Goal: Navigation & Orientation: Find specific page/section

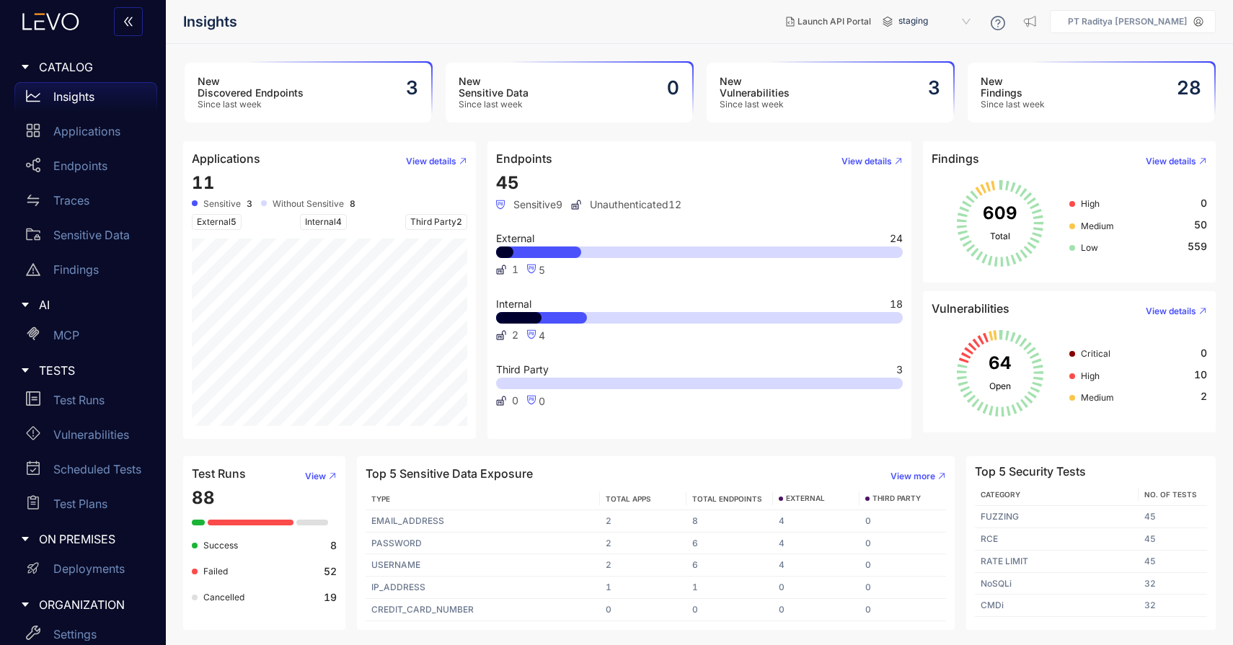
click at [921, 25] on span "staging" at bounding box center [935, 21] width 75 height 23
click at [952, 59] on div "staging-bank" at bounding box center [941, 64] width 75 height 16
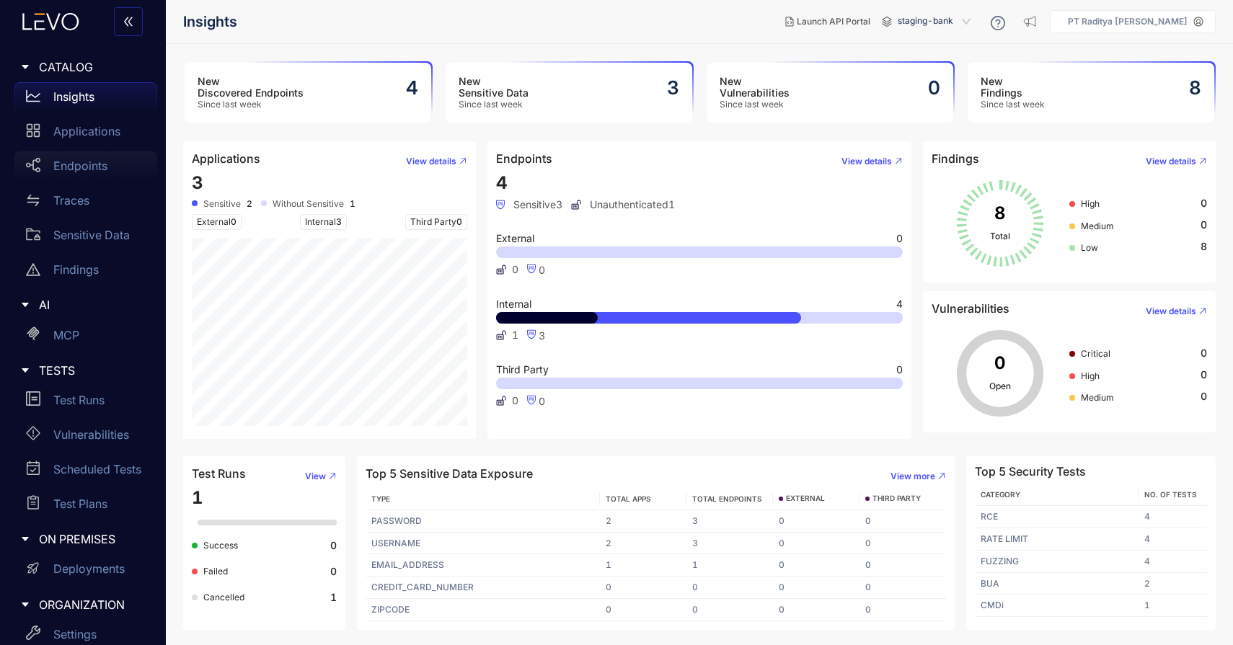
click at [91, 169] on p "Endpoints" at bounding box center [80, 165] width 54 height 13
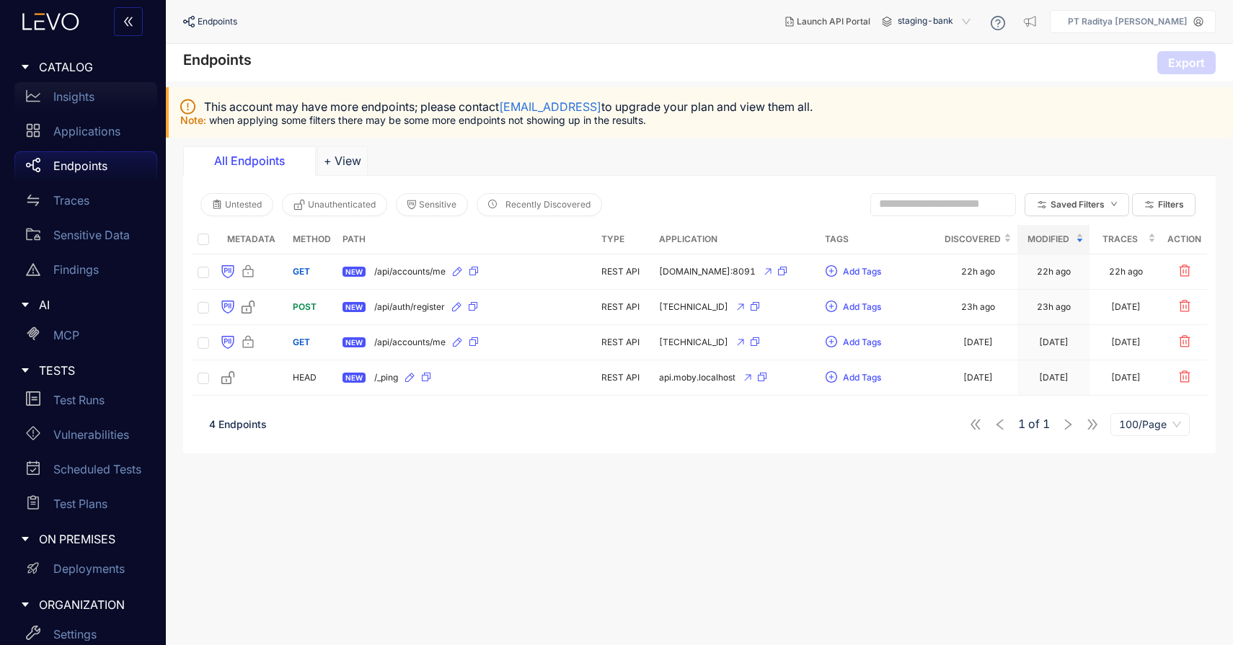
click at [94, 91] on p "Insights" at bounding box center [73, 96] width 41 height 13
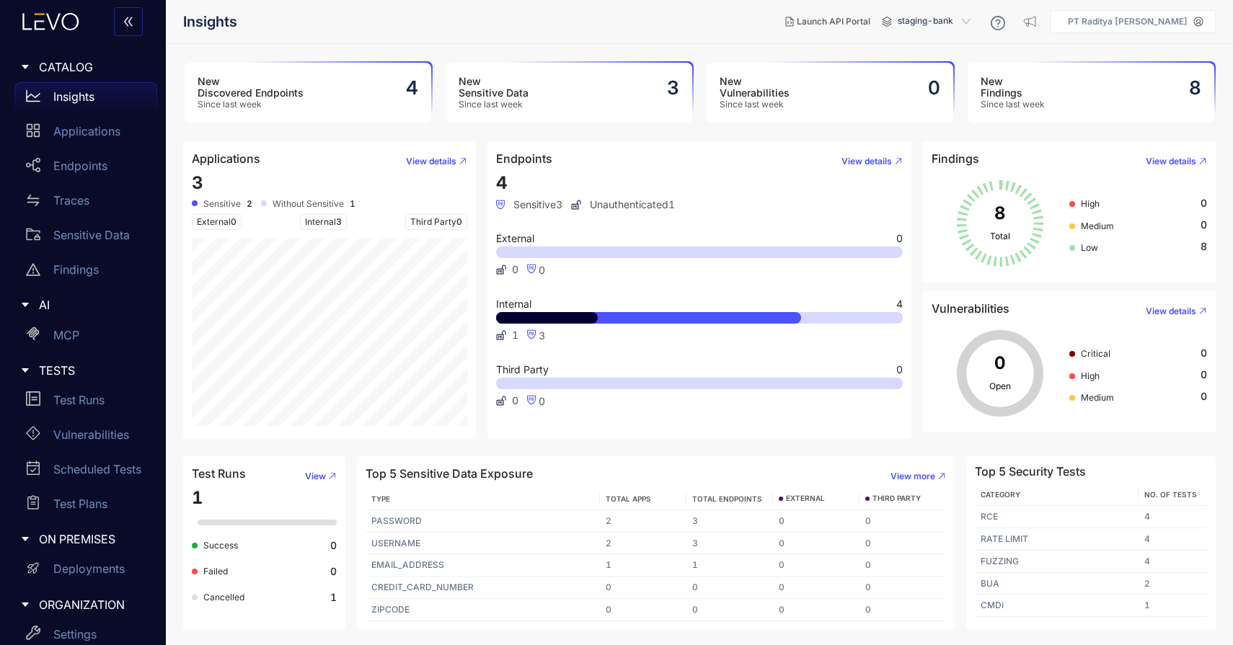
click at [960, 17] on span "staging-bank" at bounding box center [936, 21] width 76 height 23
click at [944, 48] on div "staging" at bounding box center [941, 45] width 76 height 16
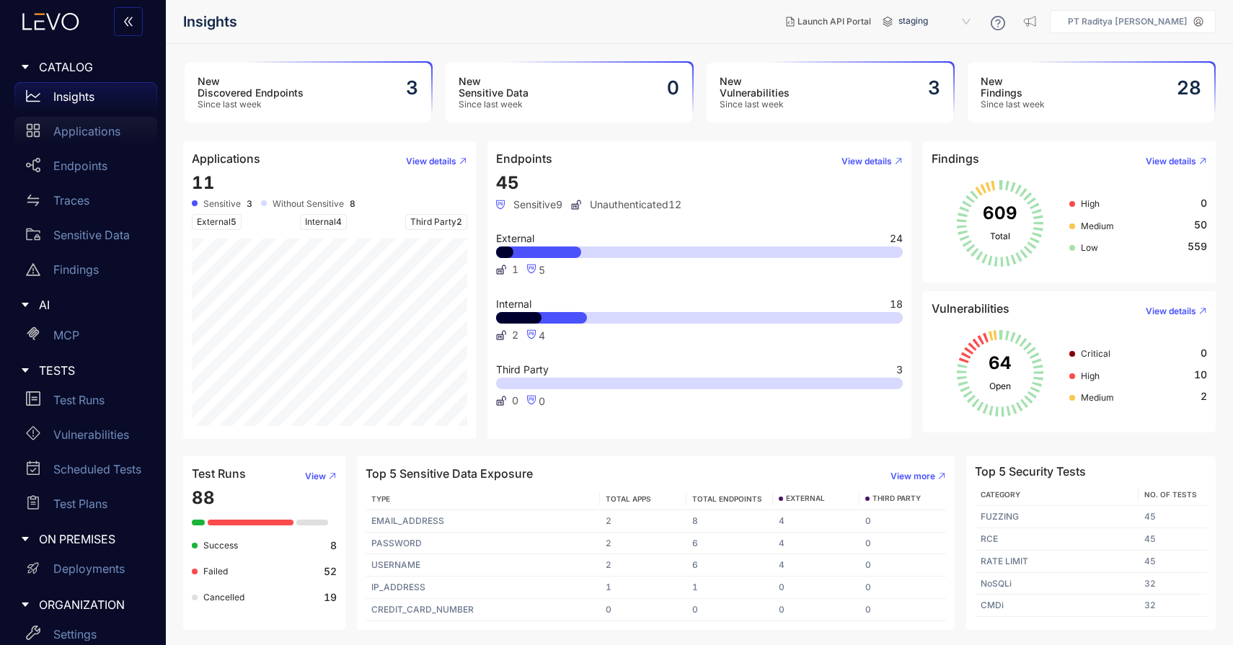
click at [120, 128] on div "Applications" at bounding box center [85, 131] width 143 height 29
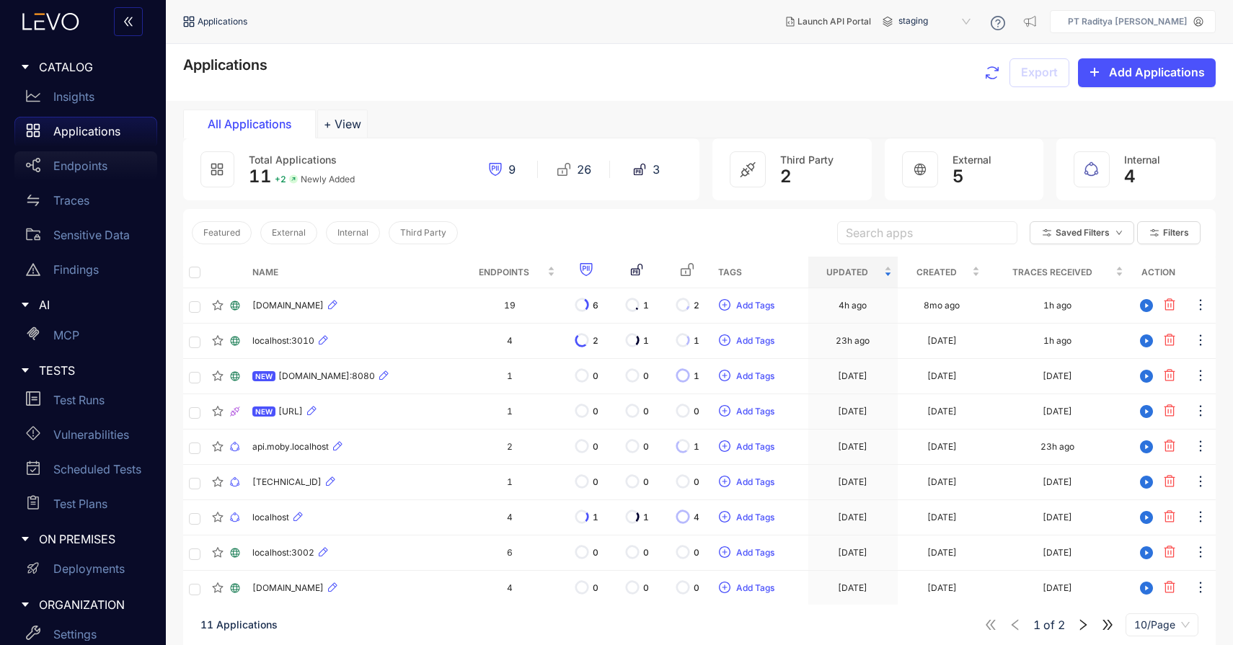
click at [106, 157] on div "Endpoints" at bounding box center [85, 165] width 143 height 29
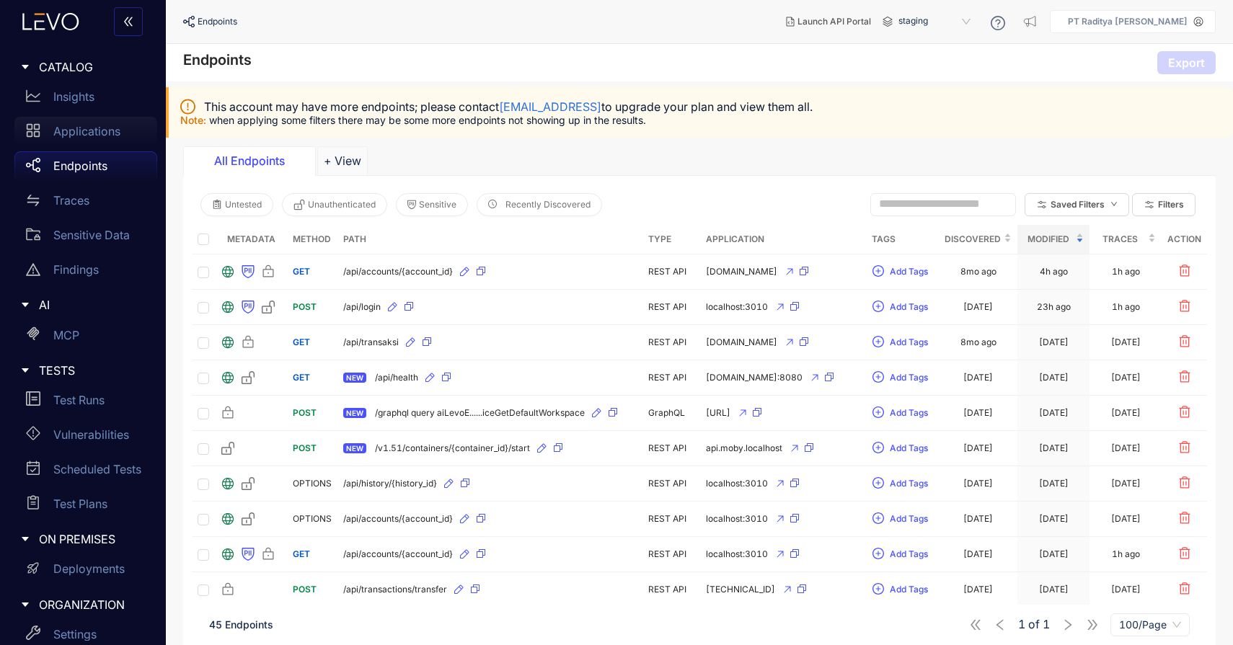
click at [105, 136] on p "Applications" at bounding box center [86, 131] width 67 height 13
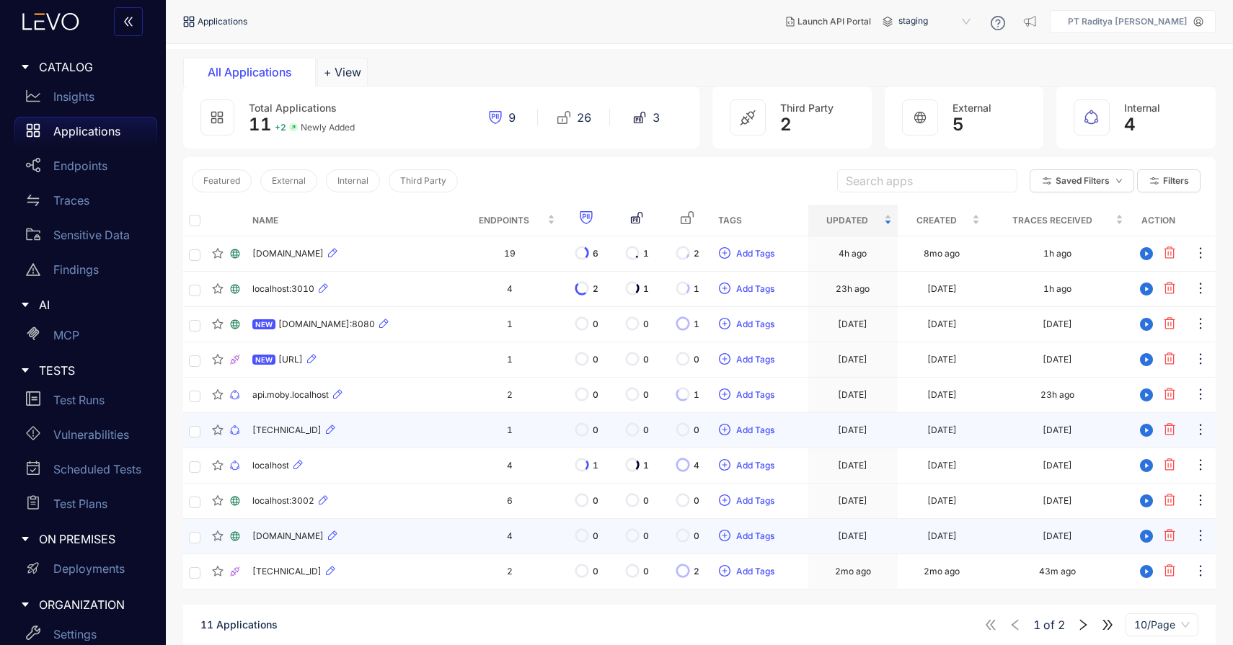
scroll to position [103, 0]
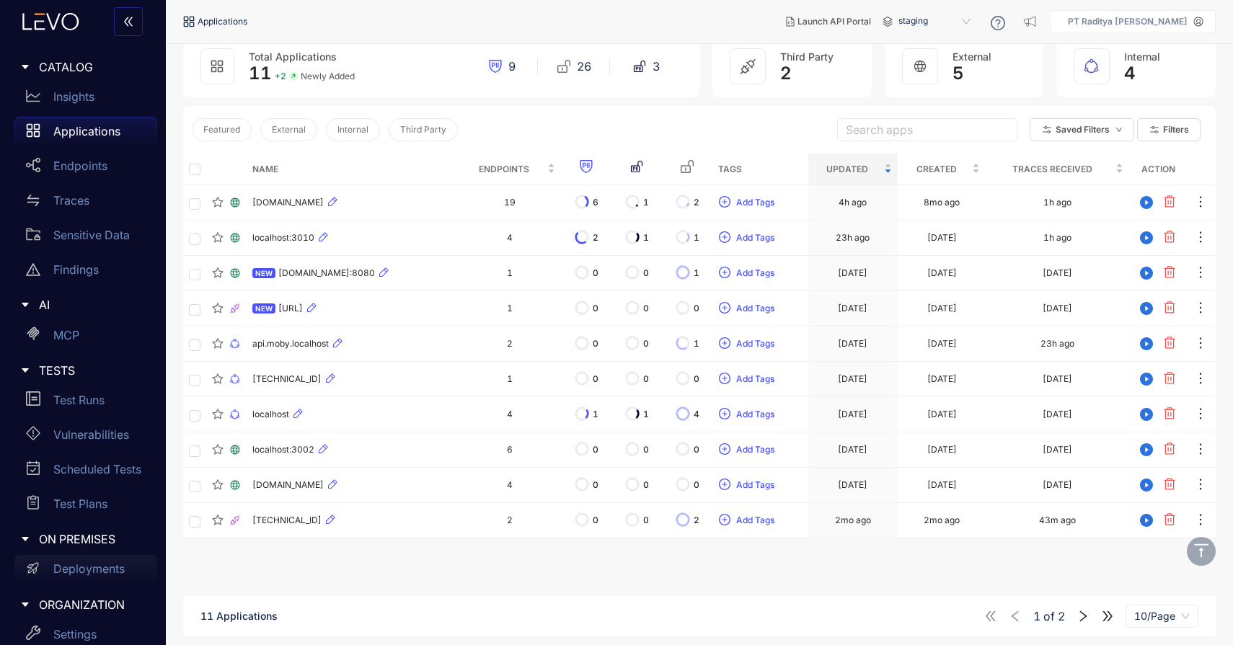
click at [118, 560] on div "Deployments" at bounding box center [85, 569] width 143 height 29
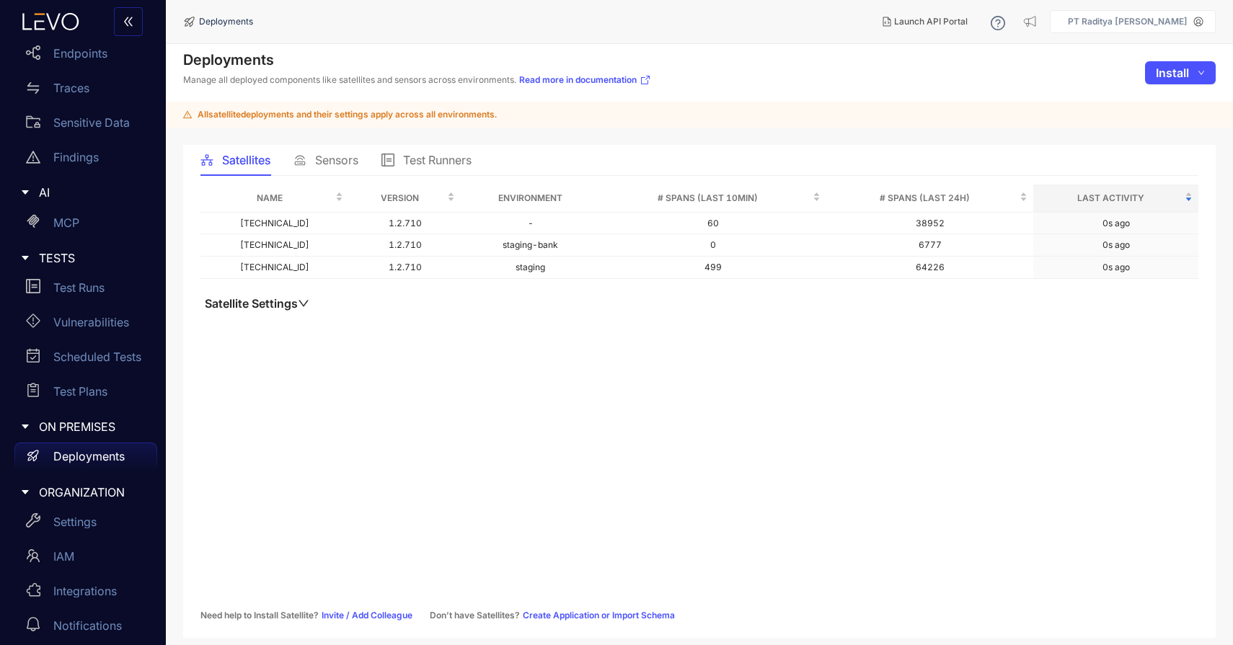
scroll to position [122, 0]
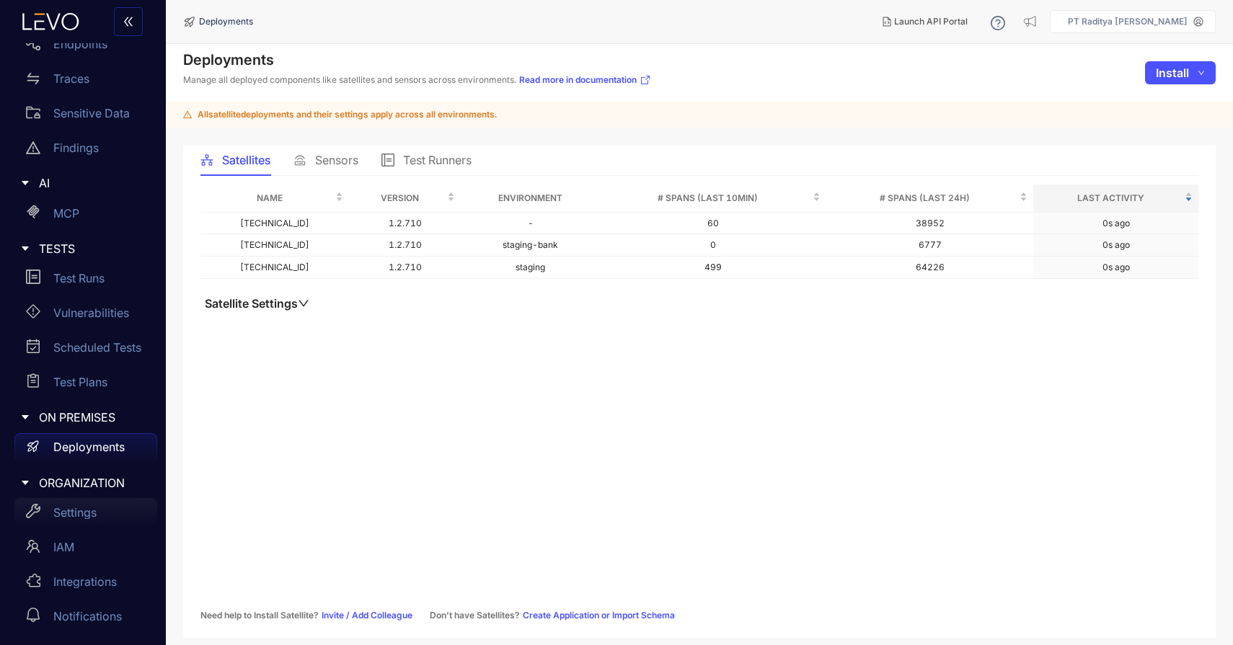
click at [84, 514] on p "Settings" at bounding box center [74, 512] width 43 height 13
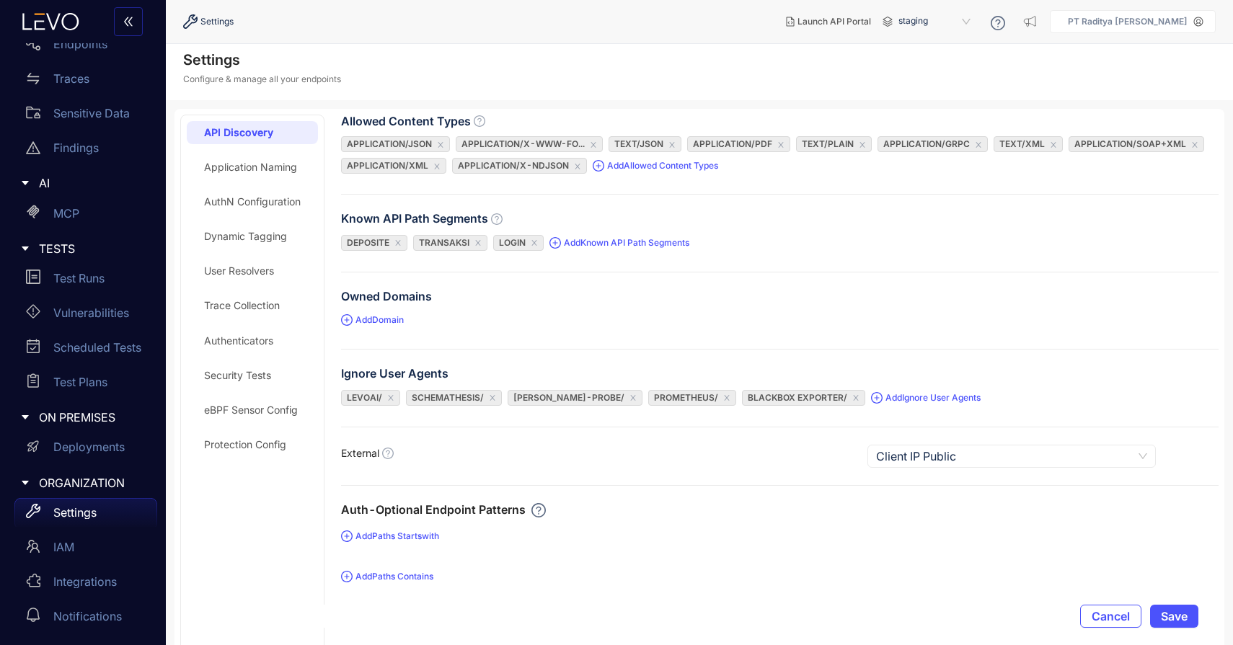
click at [291, 443] on div "Protection Config" at bounding box center [252, 444] width 131 height 23
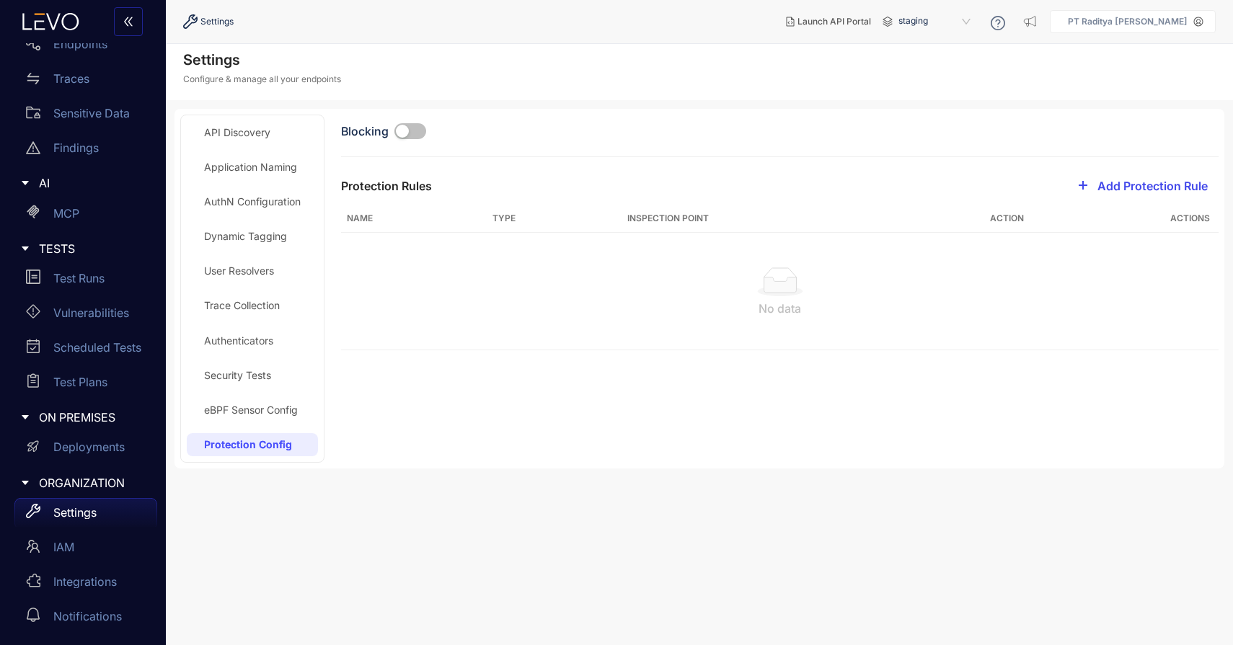
click at [1117, 187] on span "Add Protection Rule" at bounding box center [1152, 186] width 110 height 13
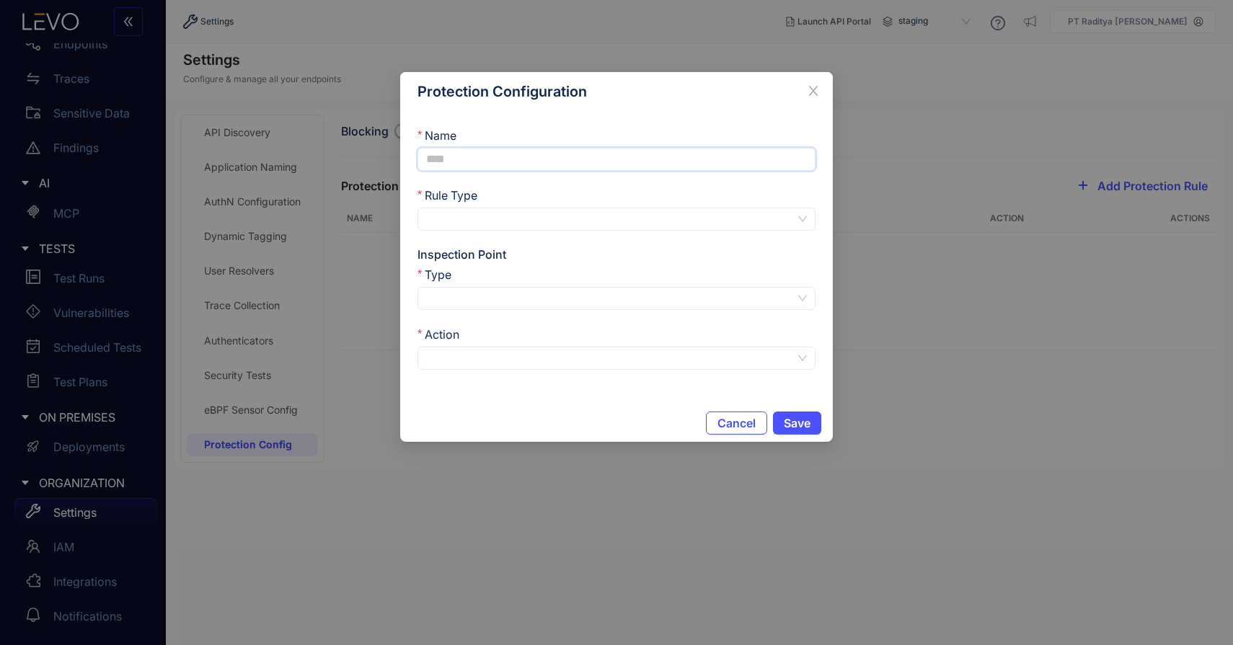
click at [647, 149] on input "Name" at bounding box center [616, 159] width 398 height 23
click at [623, 210] on input "Rule Type" at bounding box center [610, 219] width 369 height 22
click at [614, 240] on div "Regular" at bounding box center [616, 245] width 381 height 16
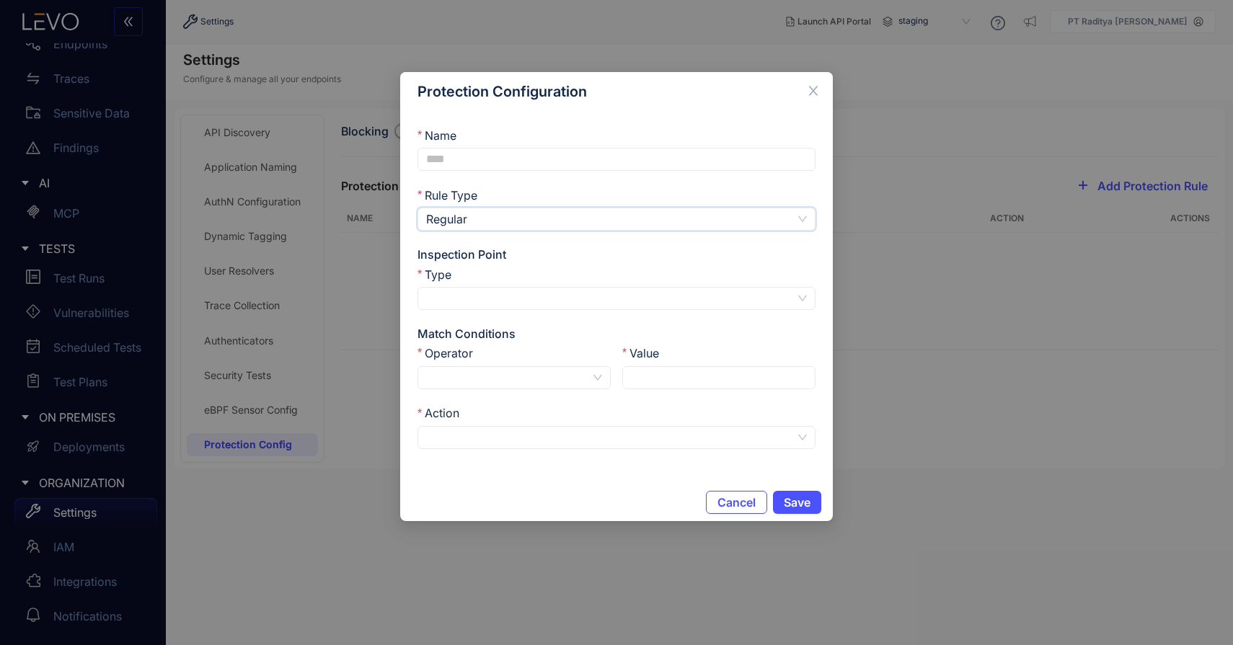
click at [591, 294] on input "Type" at bounding box center [610, 299] width 369 height 22
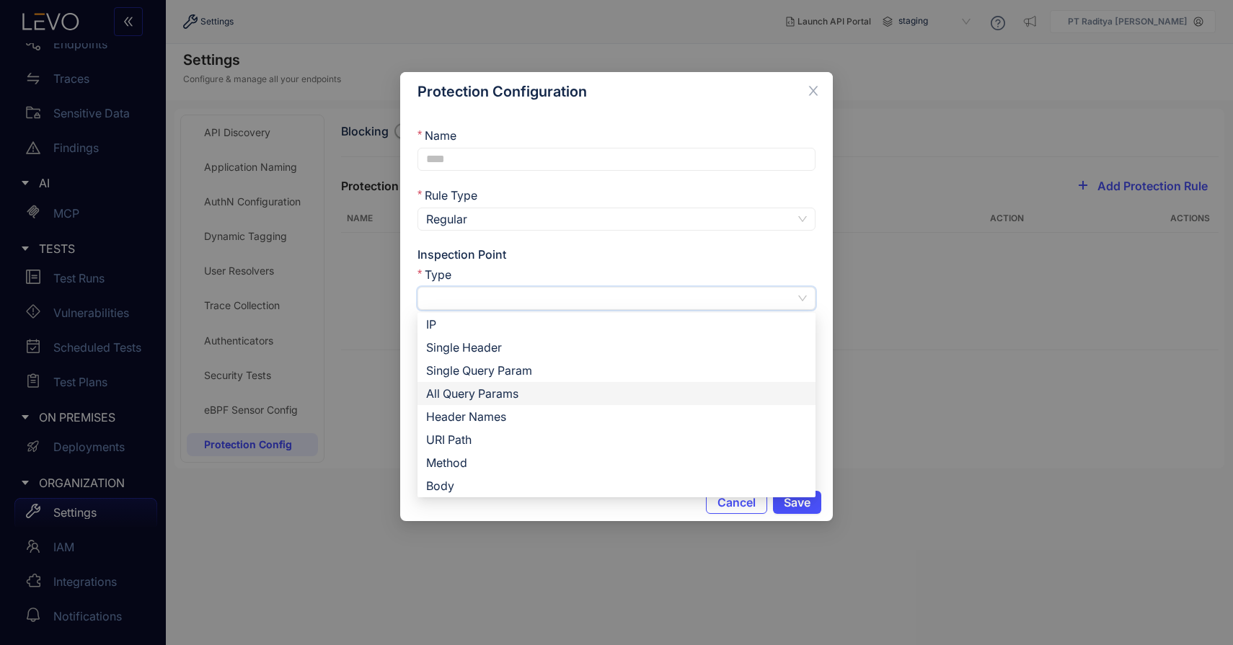
click at [608, 392] on div "All Query Params" at bounding box center [616, 394] width 381 height 16
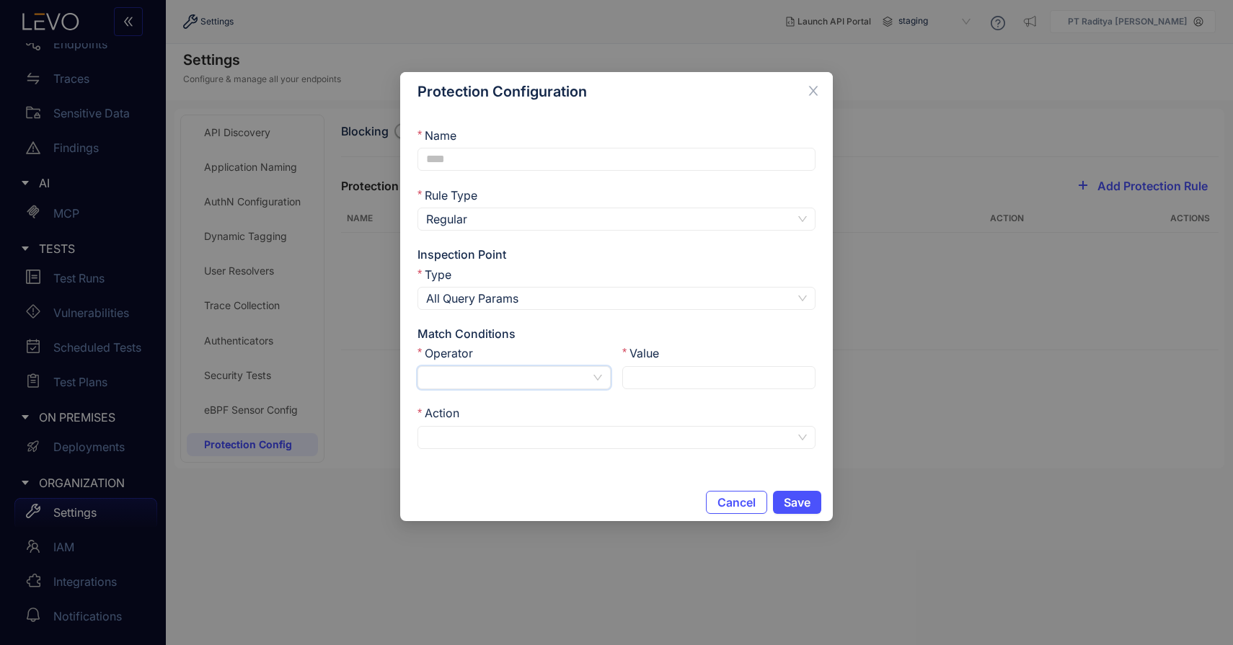
click at [568, 373] on input "Operator" at bounding box center [508, 378] width 164 height 22
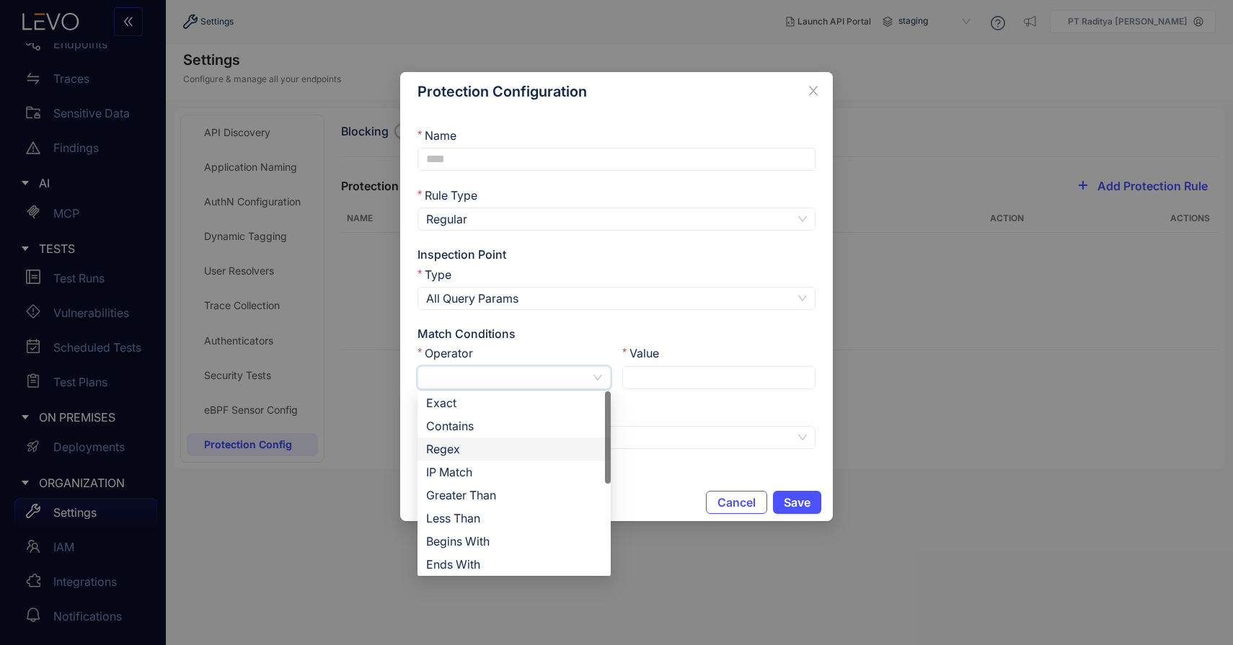
click at [570, 446] on div "Regex" at bounding box center [514, 449] width 176 height 16
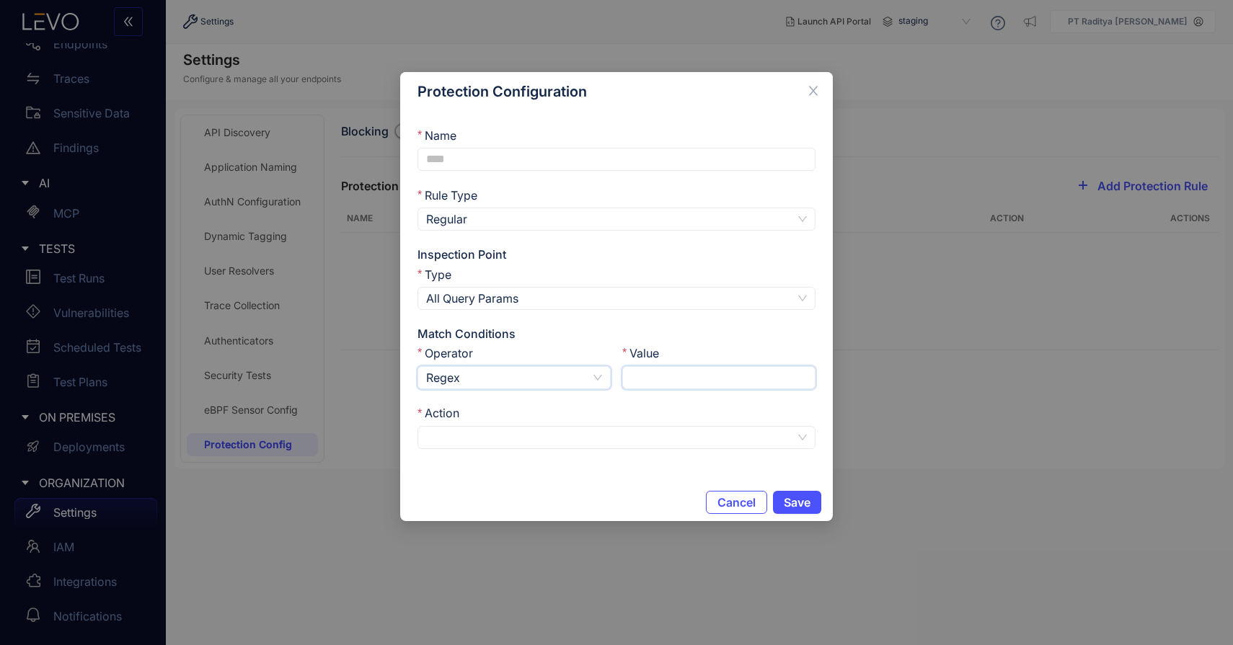
click at [674, 371] on input "Value" at bounding box center [718, 377] width 193 height 23
click at [608, 439] on input "Action" at bounding box center [610, 438] width 369 height 22
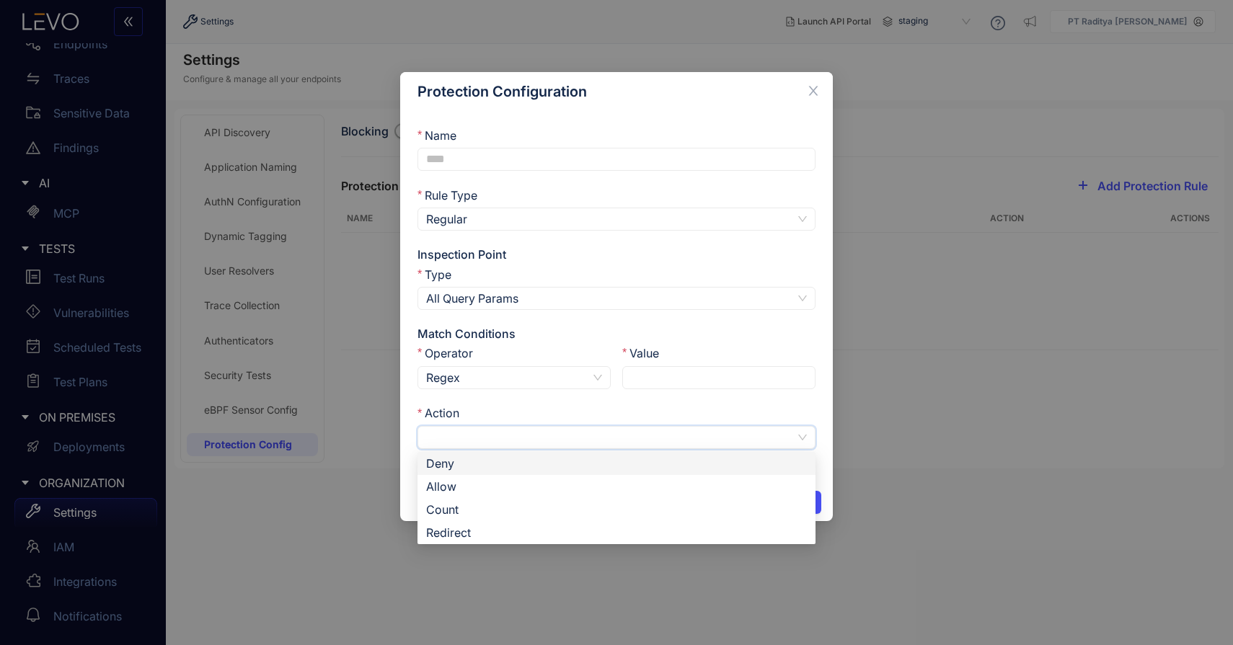
click at [606, 471] on div "Deny" at bounding box center [616, 463] width 398 height 23
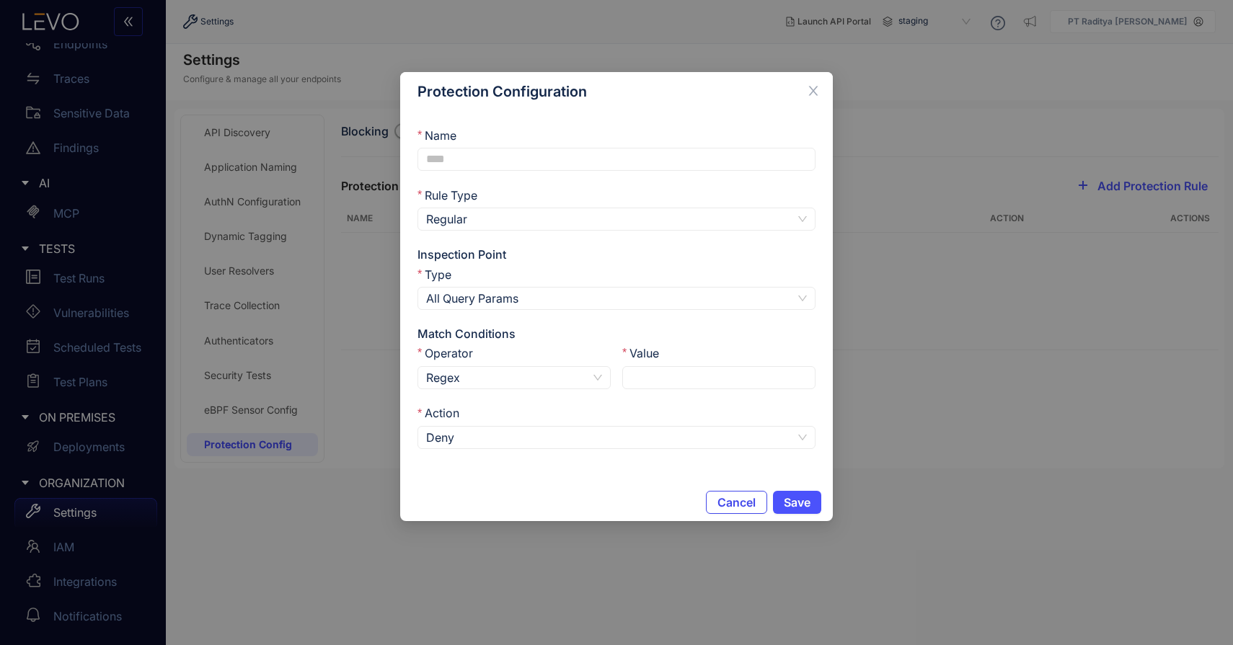
click at [748, 496] on span "Cancel" at bounding box center [736, 502] width 38 height 13
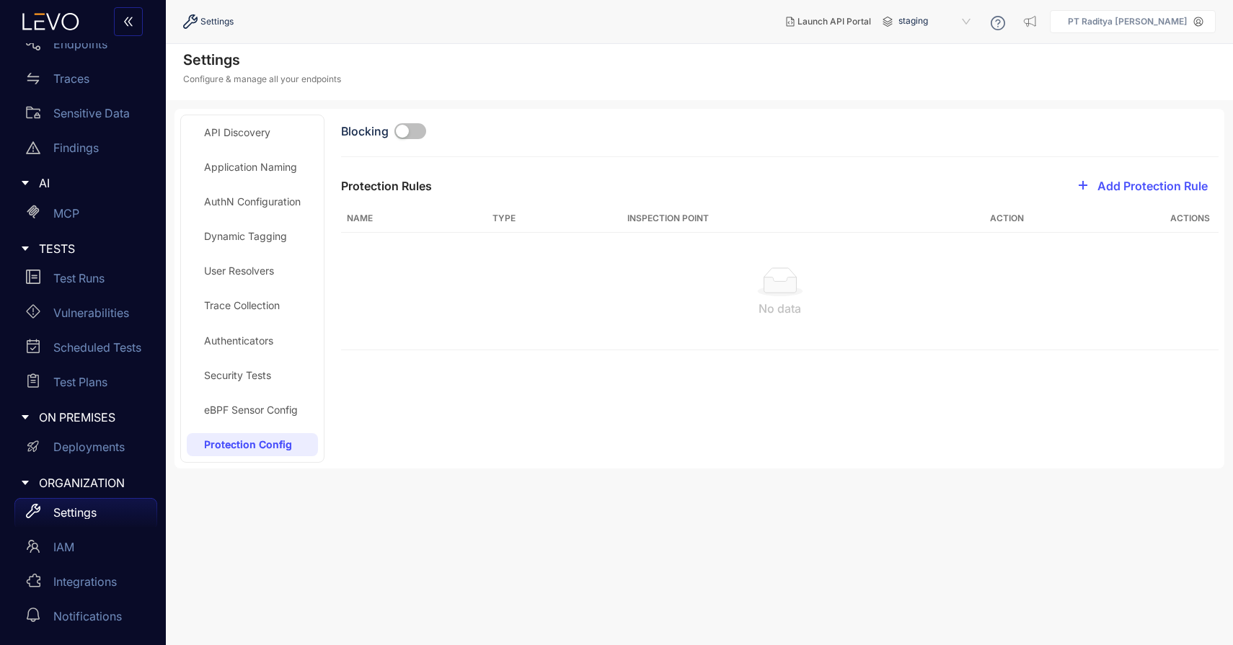
click at [264, 405] on div "eBPF Sensor Config" at bounding box center [251, 410] width 94 height 12
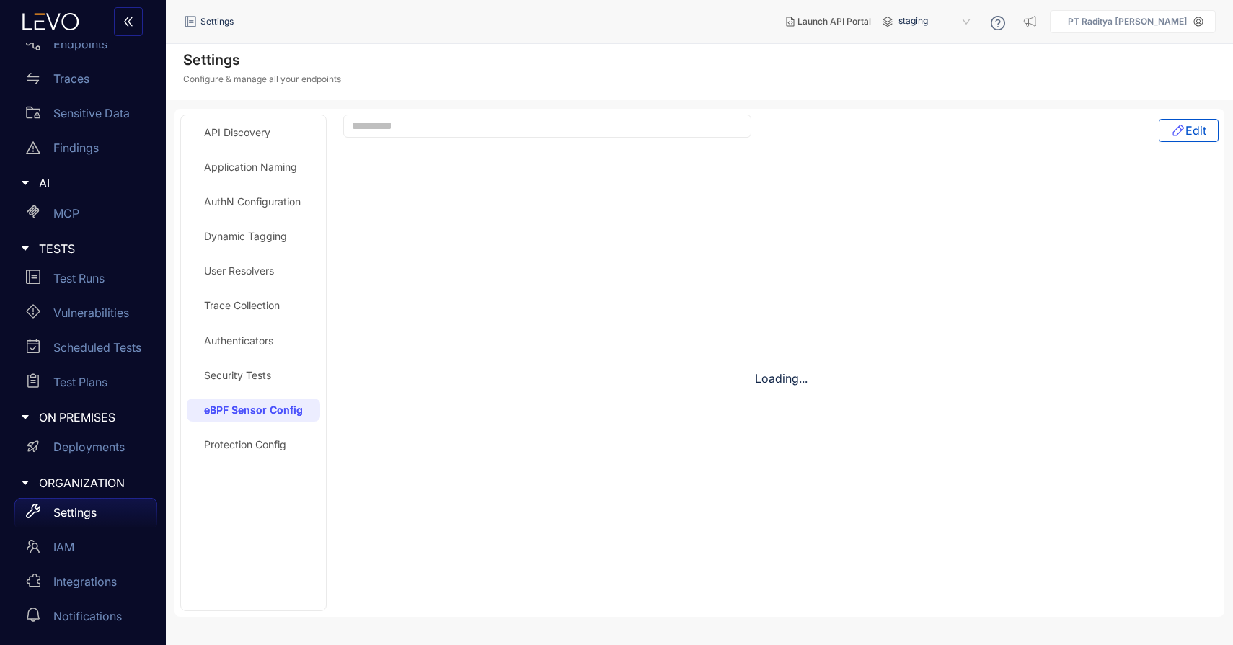
click at [267, 137] on div "API Discovery" at bounding box center [237, 133] width 66 height 12
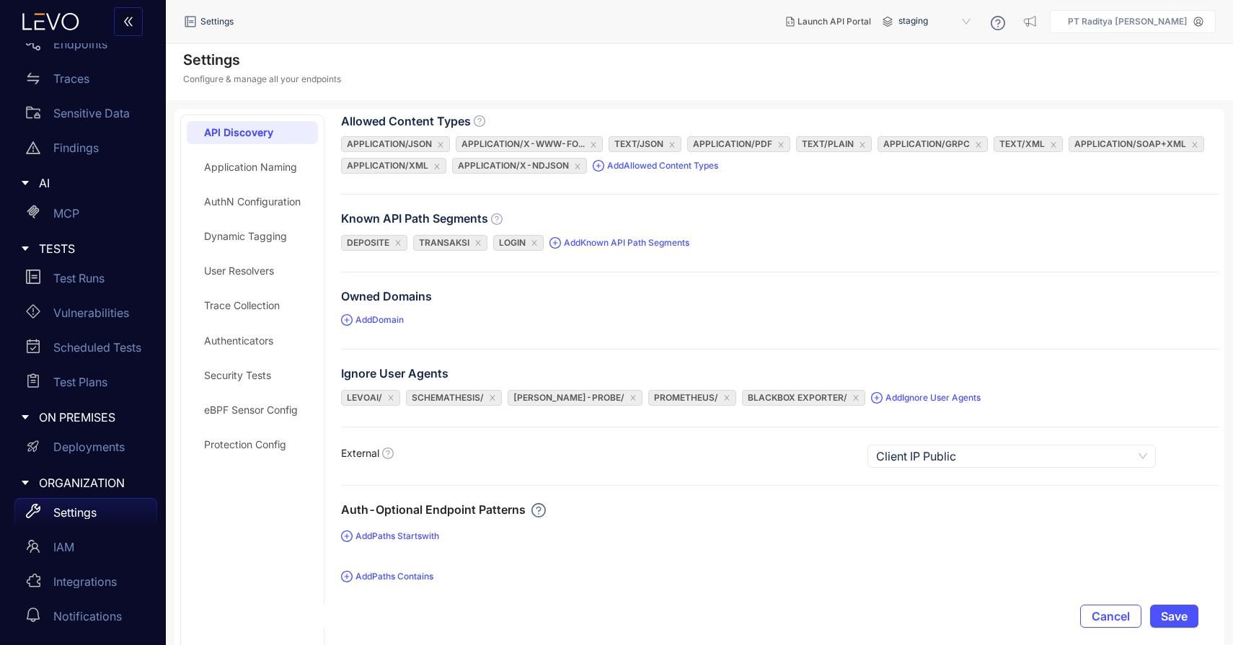
click at [251, 187] on div "API Discovery Application Naming AuthN Configuration Dynamic Tagging User Resol…" at bounding box center [252, 550] width 131 height 858
click at [278, 193] on div "AuthN Configuration" at bounding box center [252, 201] width 131 height 23
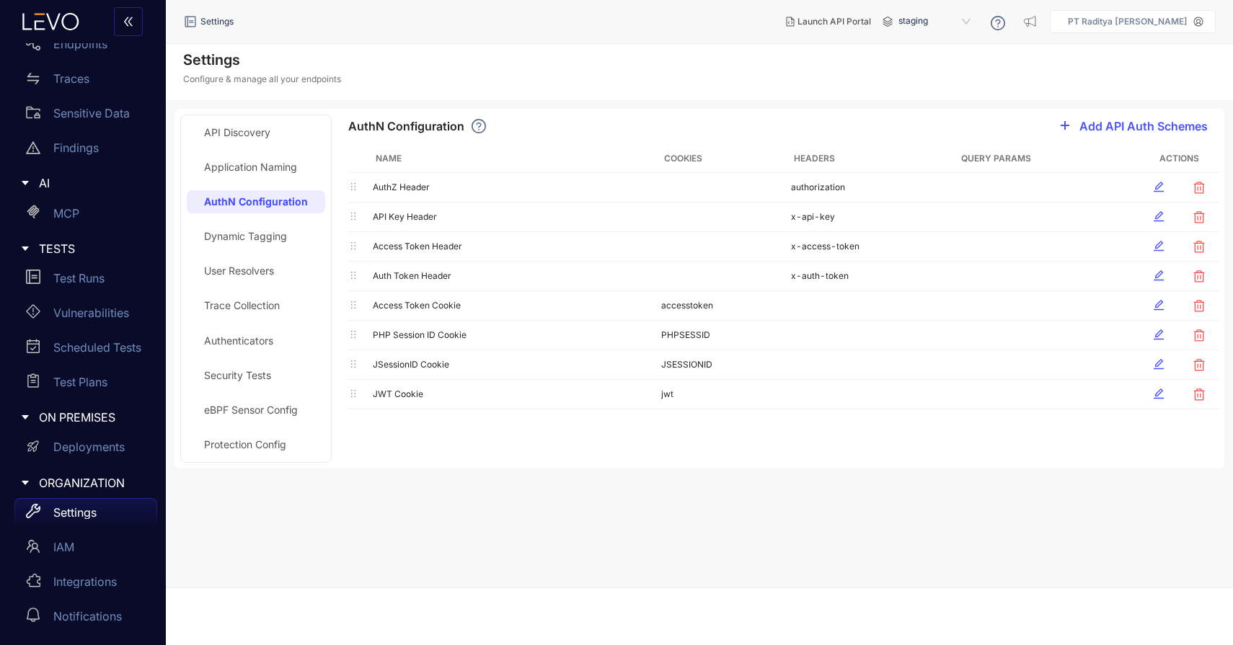
click at [272, 254] on div "API Discovery Application Naming AuthN Configuration Dynamic Tagging User Resol…" at bounding box center [256, 288] width 138 height 335
click at [274, 239] on div "Dynamic Tagging" at bounding box center [245, 237] width 83 height 12
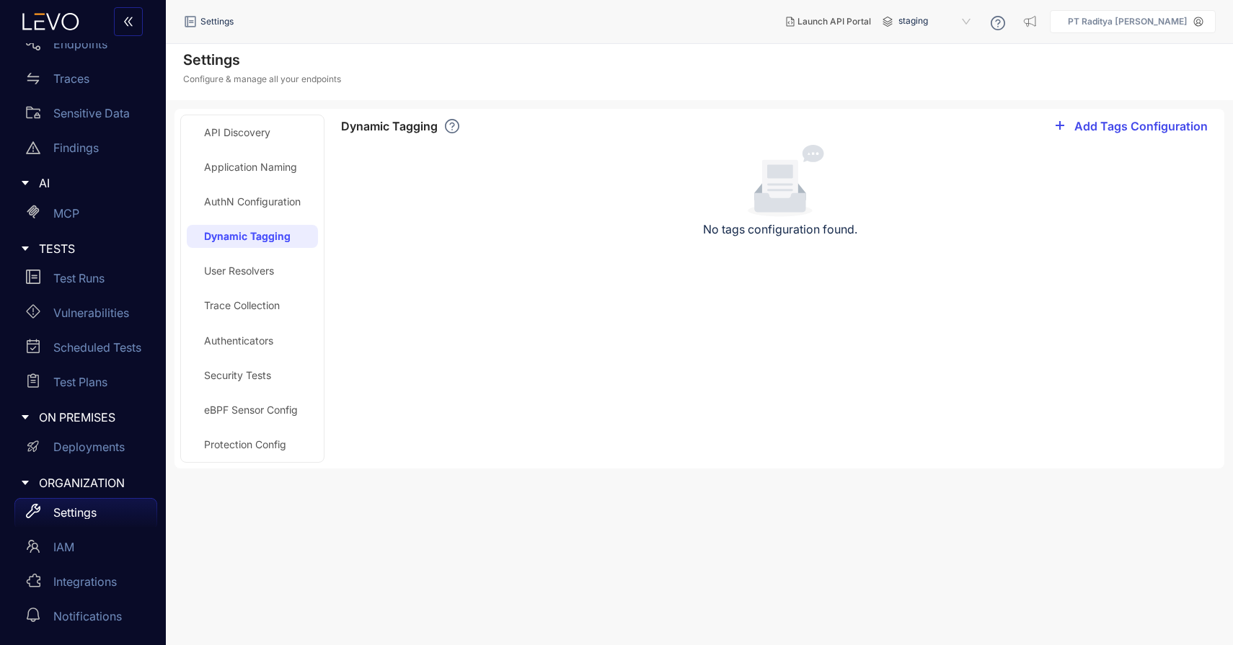
click at [1120, 116] on button "Add Tags Configuration" at bounding box center [1130, 126] width 175 height 23
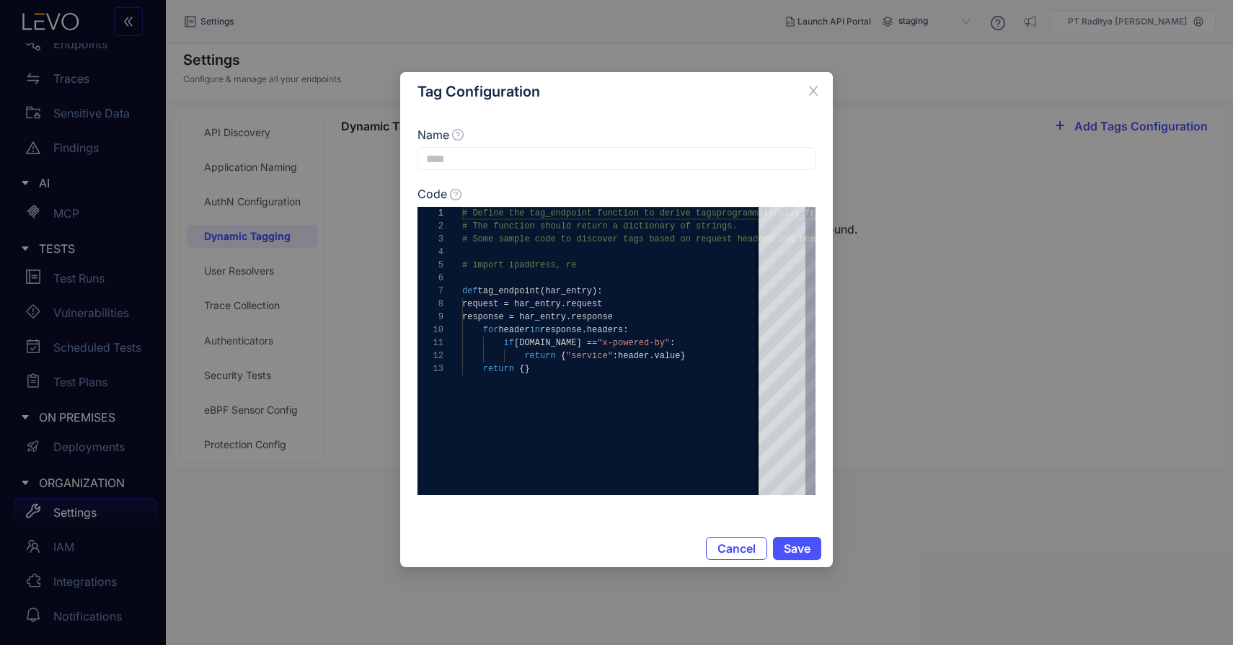
click at [724, 548] on span "Cancel" at bounding box center [736, 548] width 38 height 13
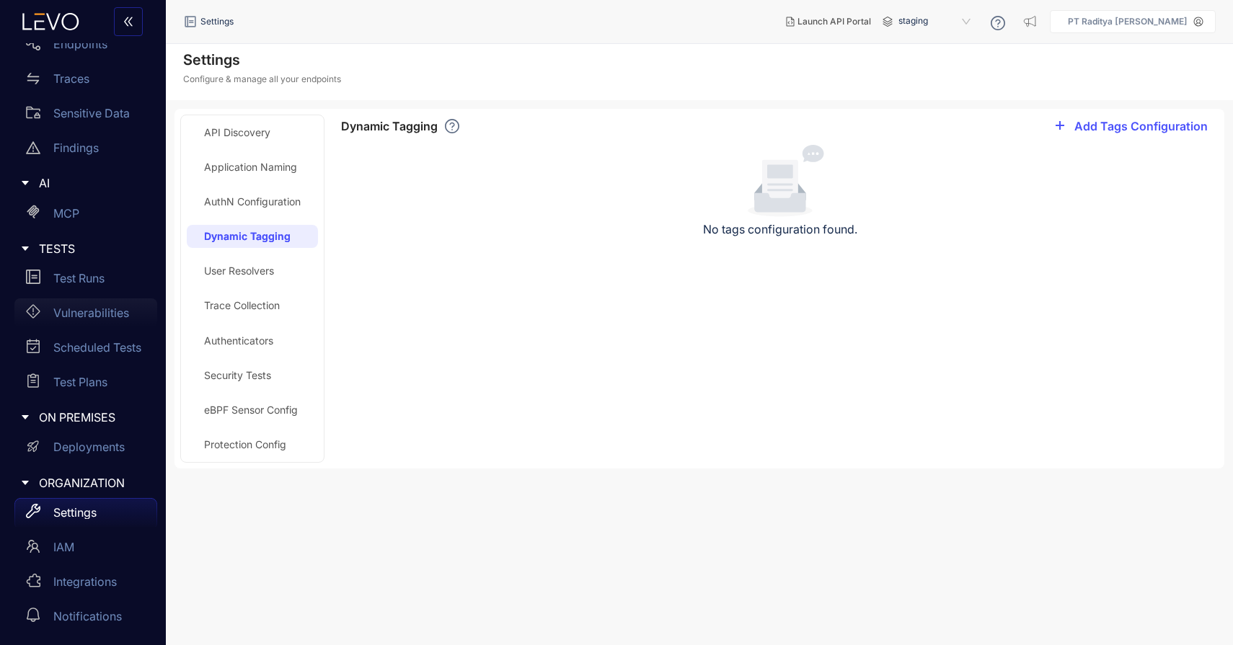
click at [115, 327] on link "Vulnerabilities" at bounding box center [85, 315] width 143 height 35
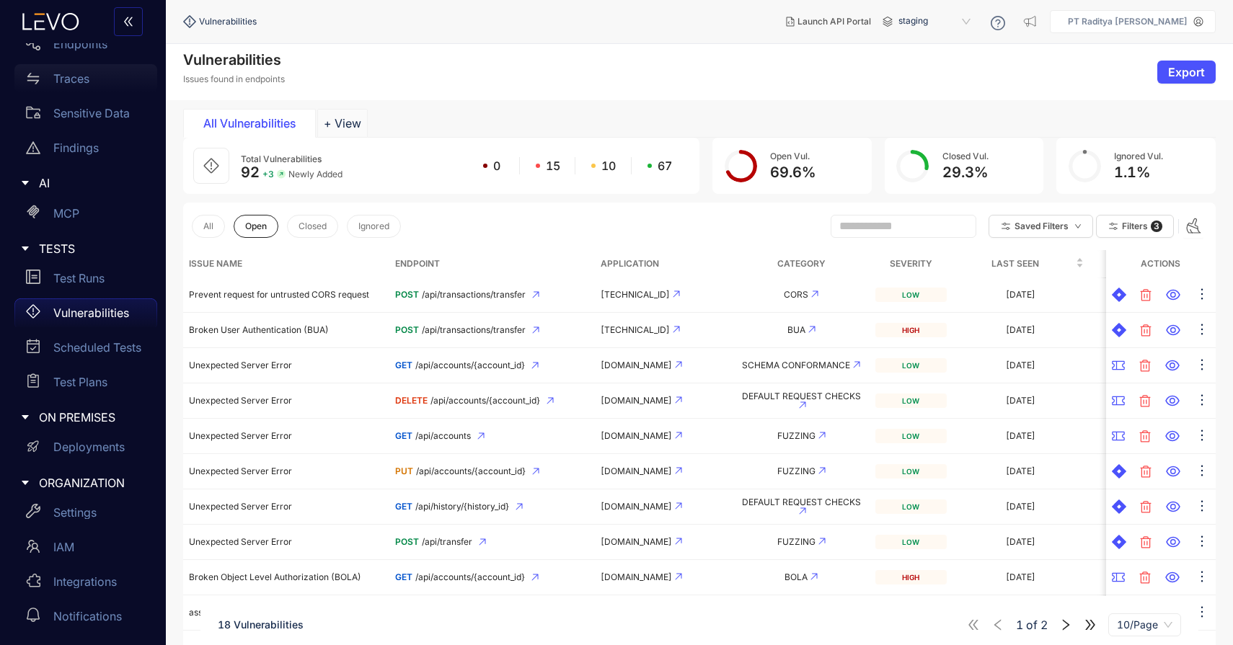
click at [97, 65] on div "Traces" at bounding box center [85, 78] width 143 height 29
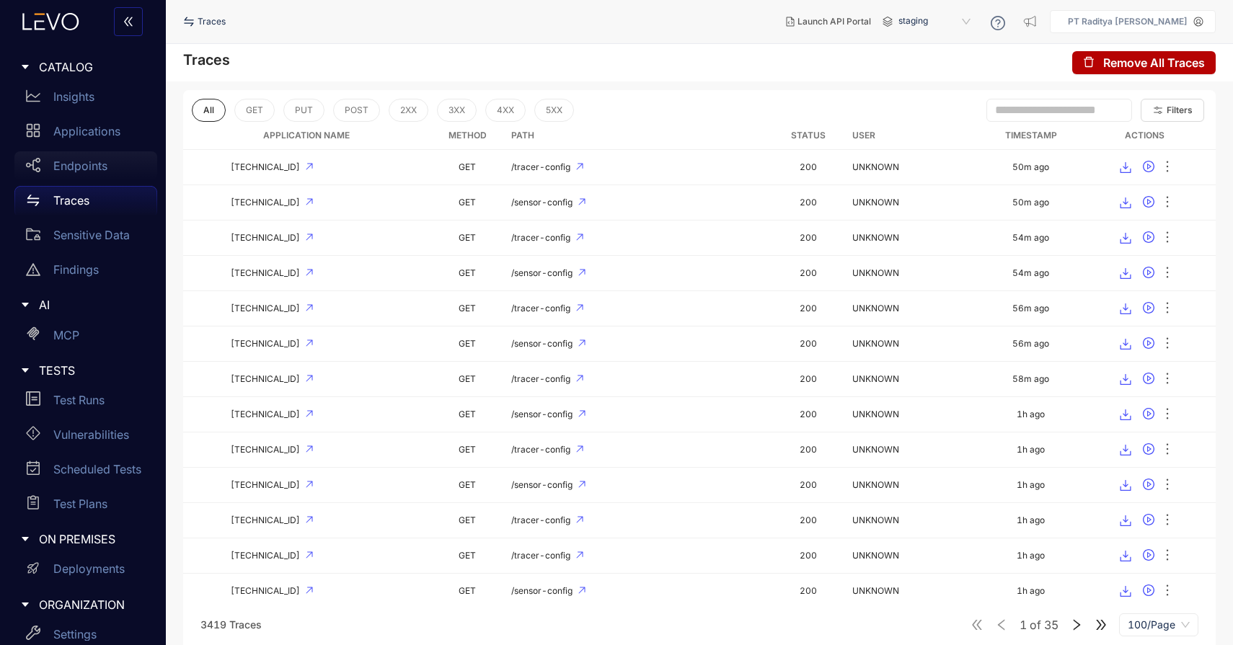
click at [118, 164] on div "Endpoints" at bounding box center [85, 165] width 143 height 29
